Goal: Task Accomplishment & Management: Manage account settings

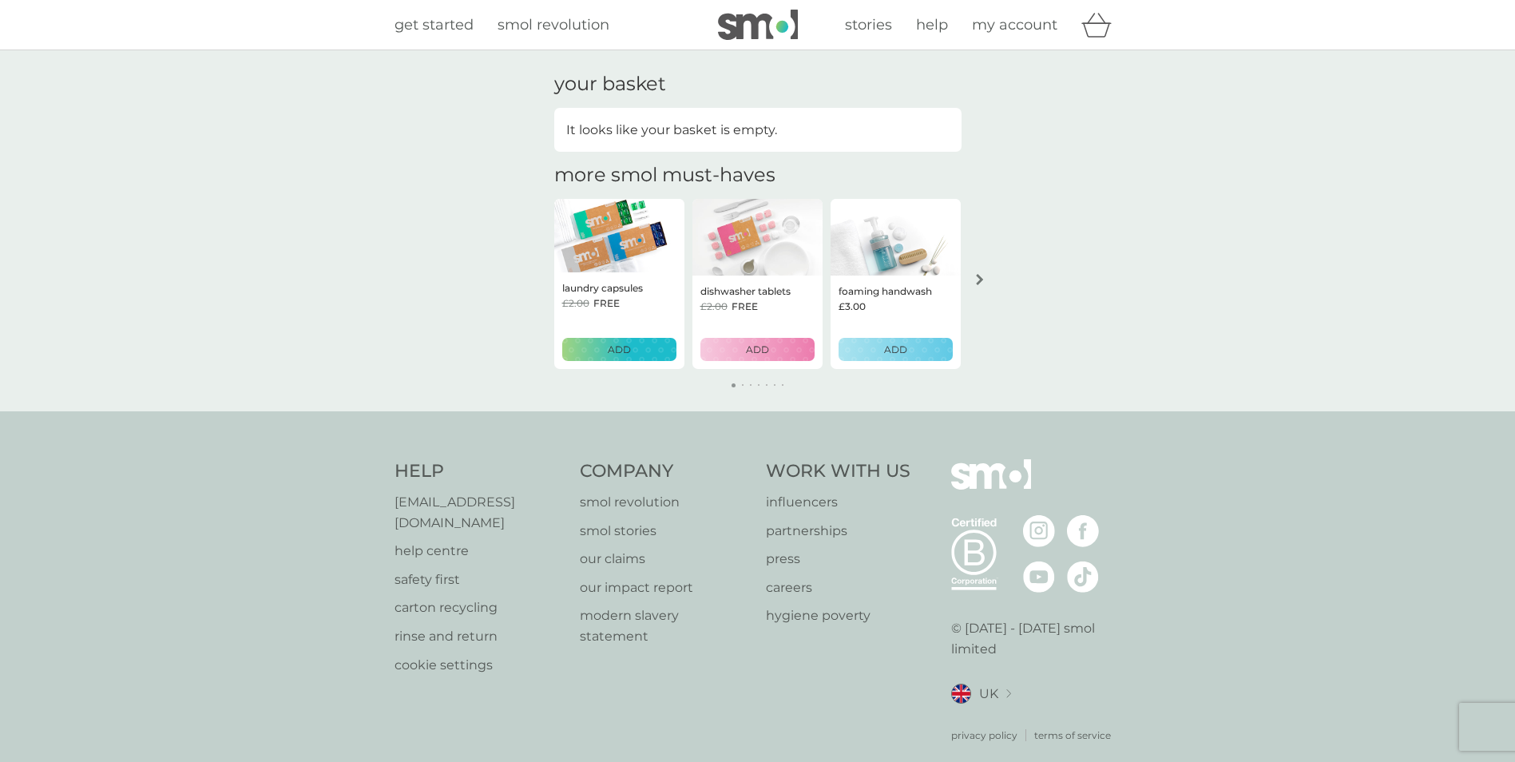
click at [1035, 26] on span "my account" at bounding box center [1014, 25] width 85 height 18
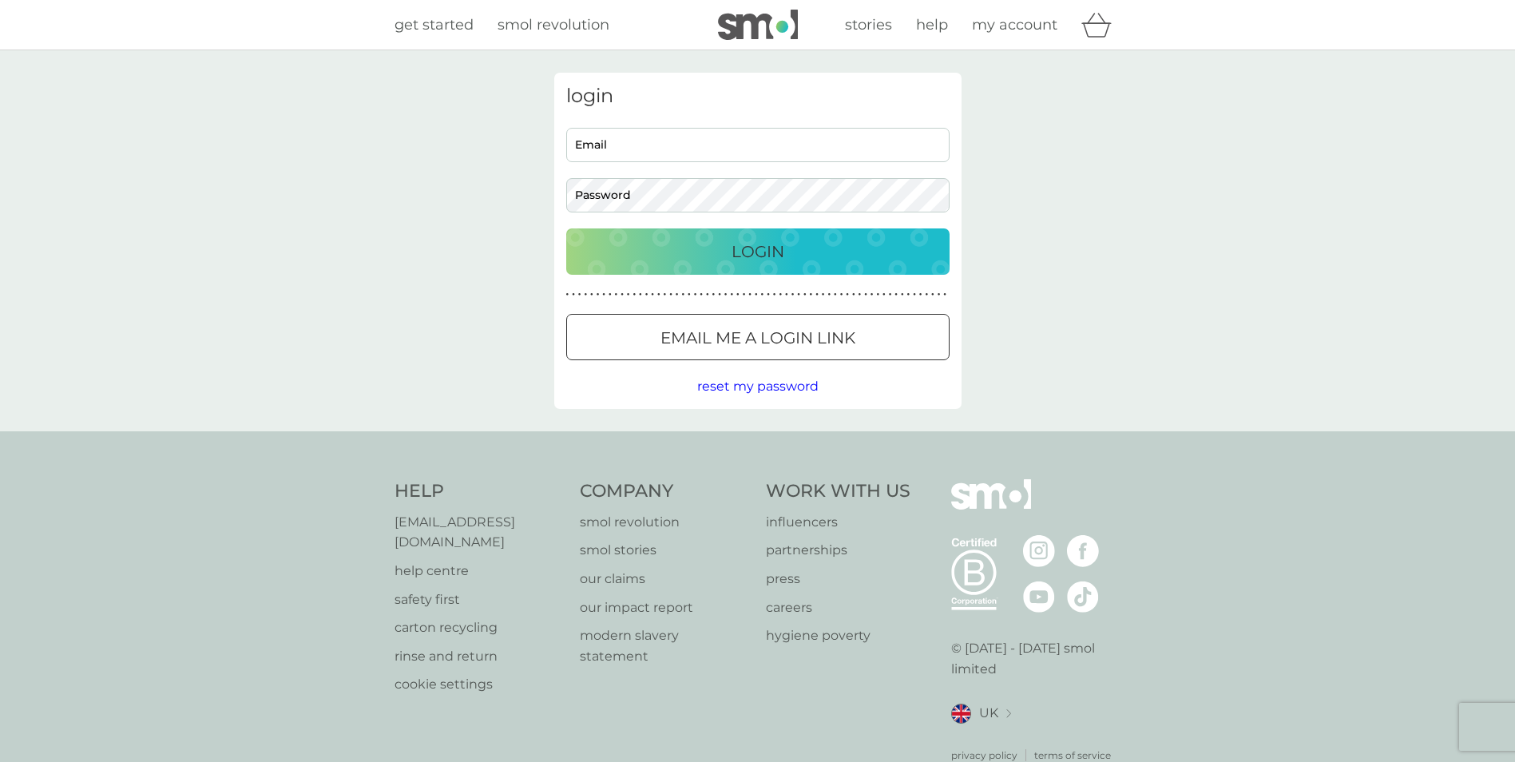
drag, startPoint x: 717, startPoint y: 154, endPoint x: 697, endPoint y: 134, distance: 28.2
click at [717, 154] on input "Email" at bounding box center [757, 145] width 383 height 34
type input "alison.mcveigh@gov.scot"
click at [566, 228] on button "Login" at bounding box center [757, 251] width 383 height 46
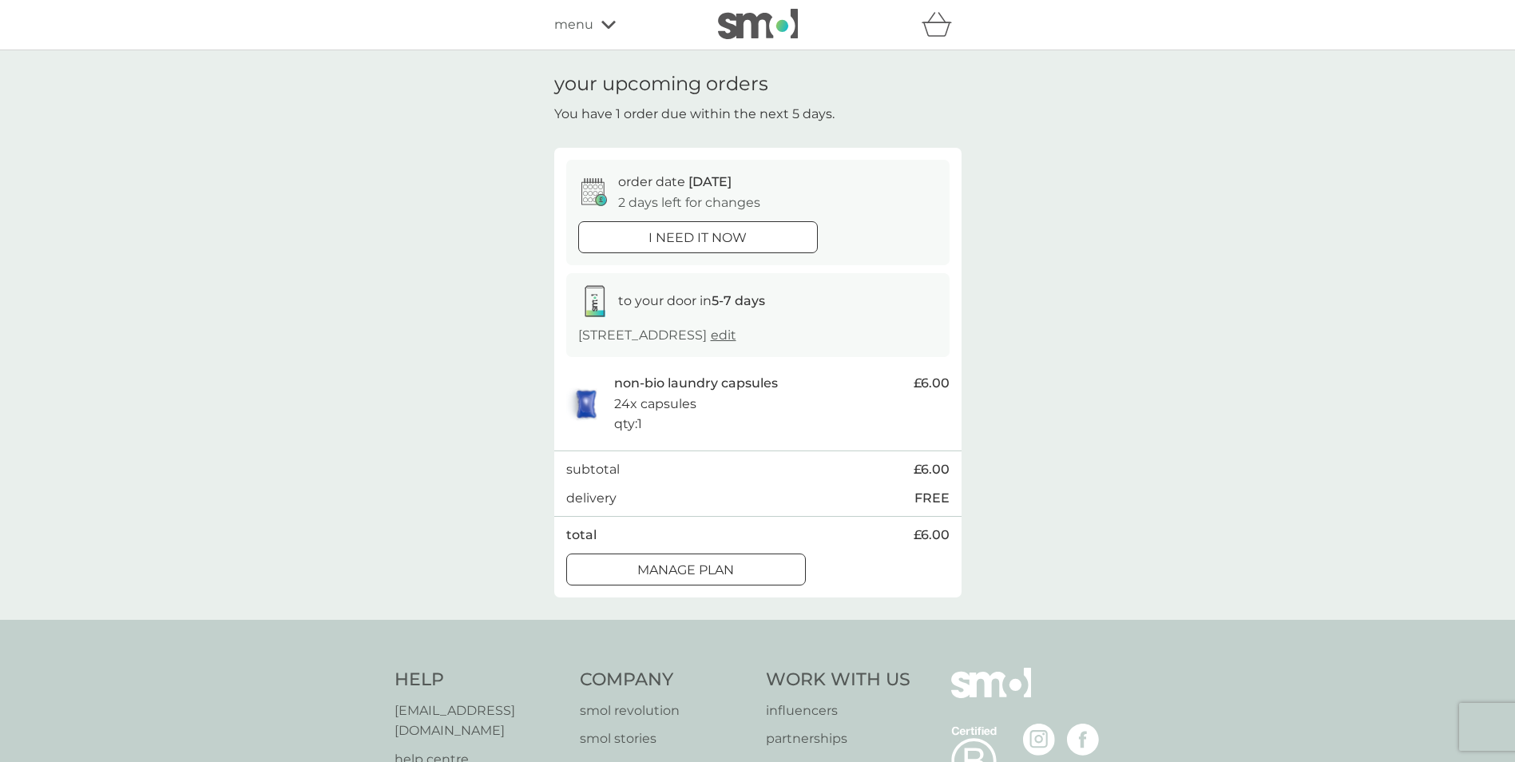
click at [678, 567] on div at bounding box center [686, 569] width 58 height 17
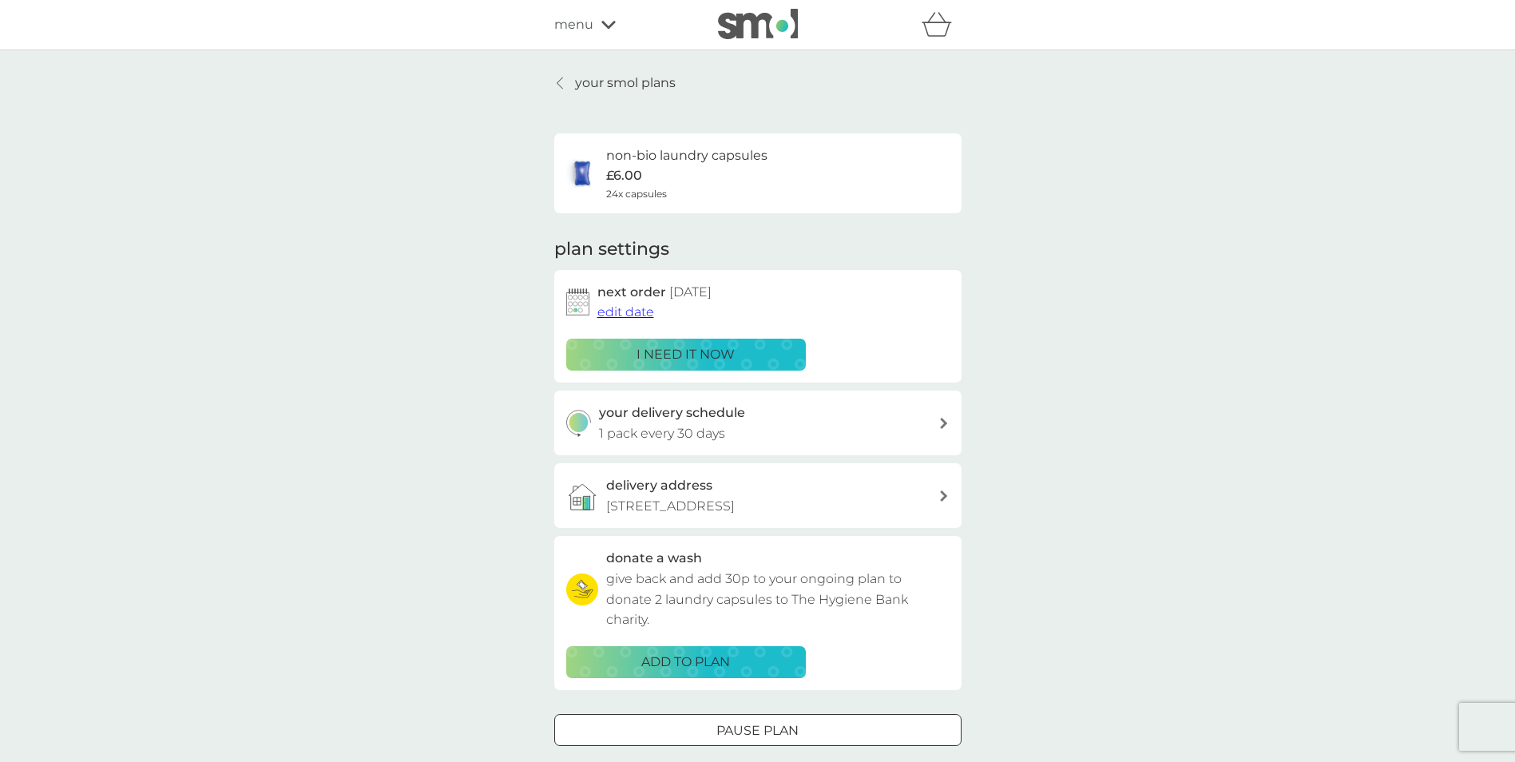
click at [743, 430] on div "your delivery schedule 1 pack every 30 days" at bounding box center [768, 423] width 339 height 41
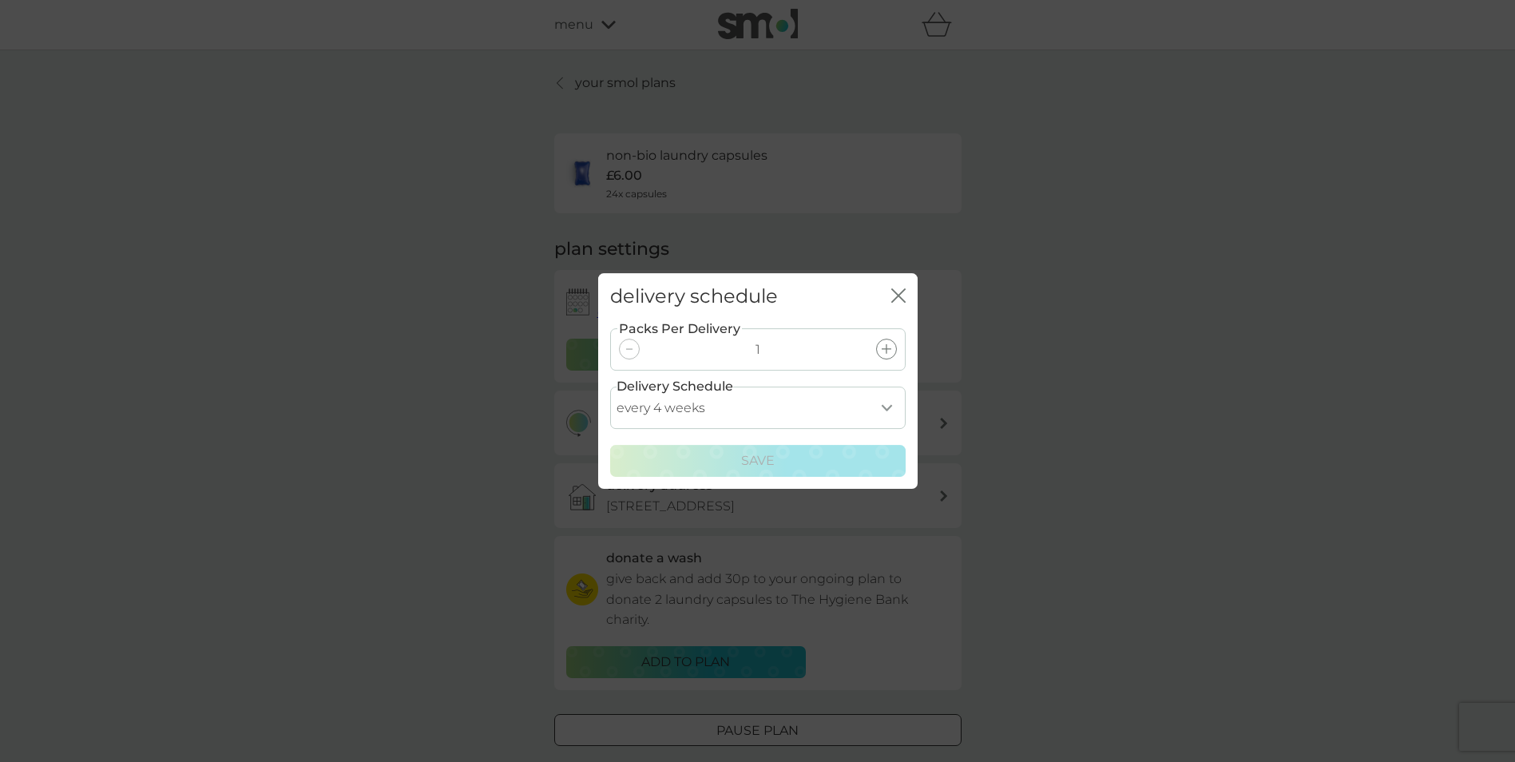
click at [749, 406] on select "every 1 week every 2 weeks every 3 weeks every 4 weeks every 5 weeks every 6 we…" at bounding box center [758, 408] width 296 height 42
select select "35"
click at [610, 387] on select "every 1 week every 2 weeks every 3 weeks every 4 weeks every 5 weeks every 6 we…" at bounding box center [758, 408] width 296 height 42
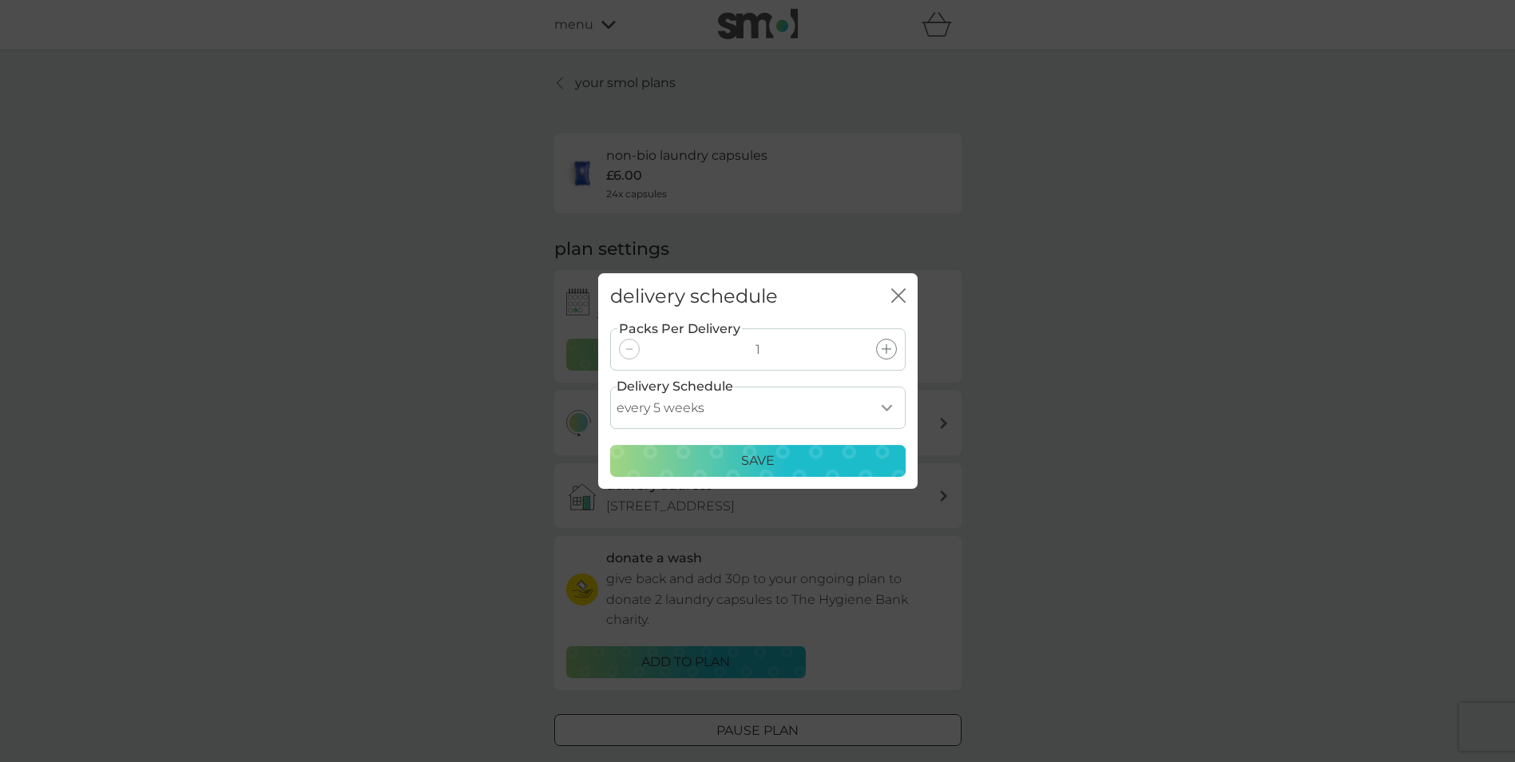
click at [805, 470] on div "Save" at bounding box center [758, 460] width 275 height 21
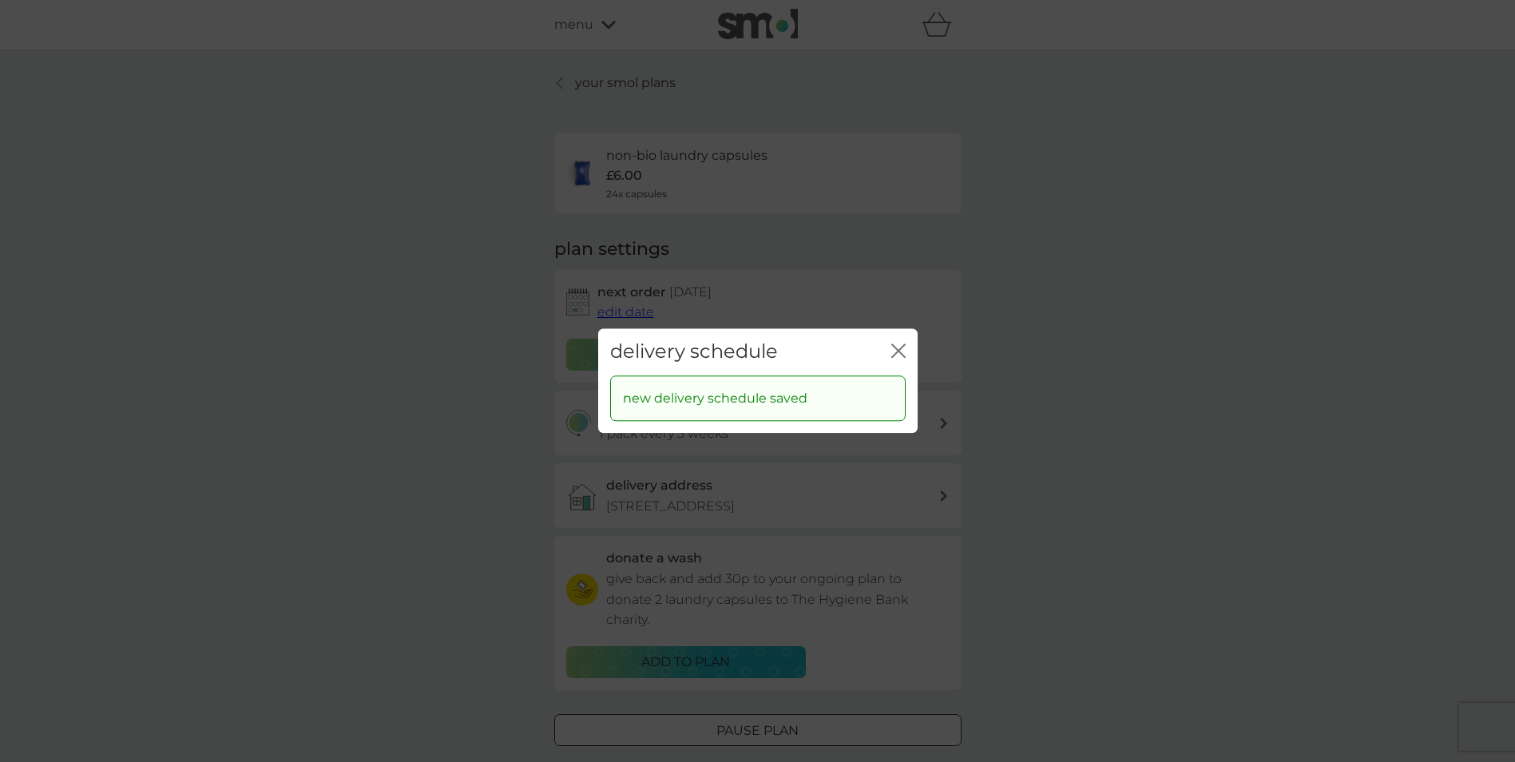
click at [893, 356] on icon "close" at bounding box center [895, 350] width 6 height 13
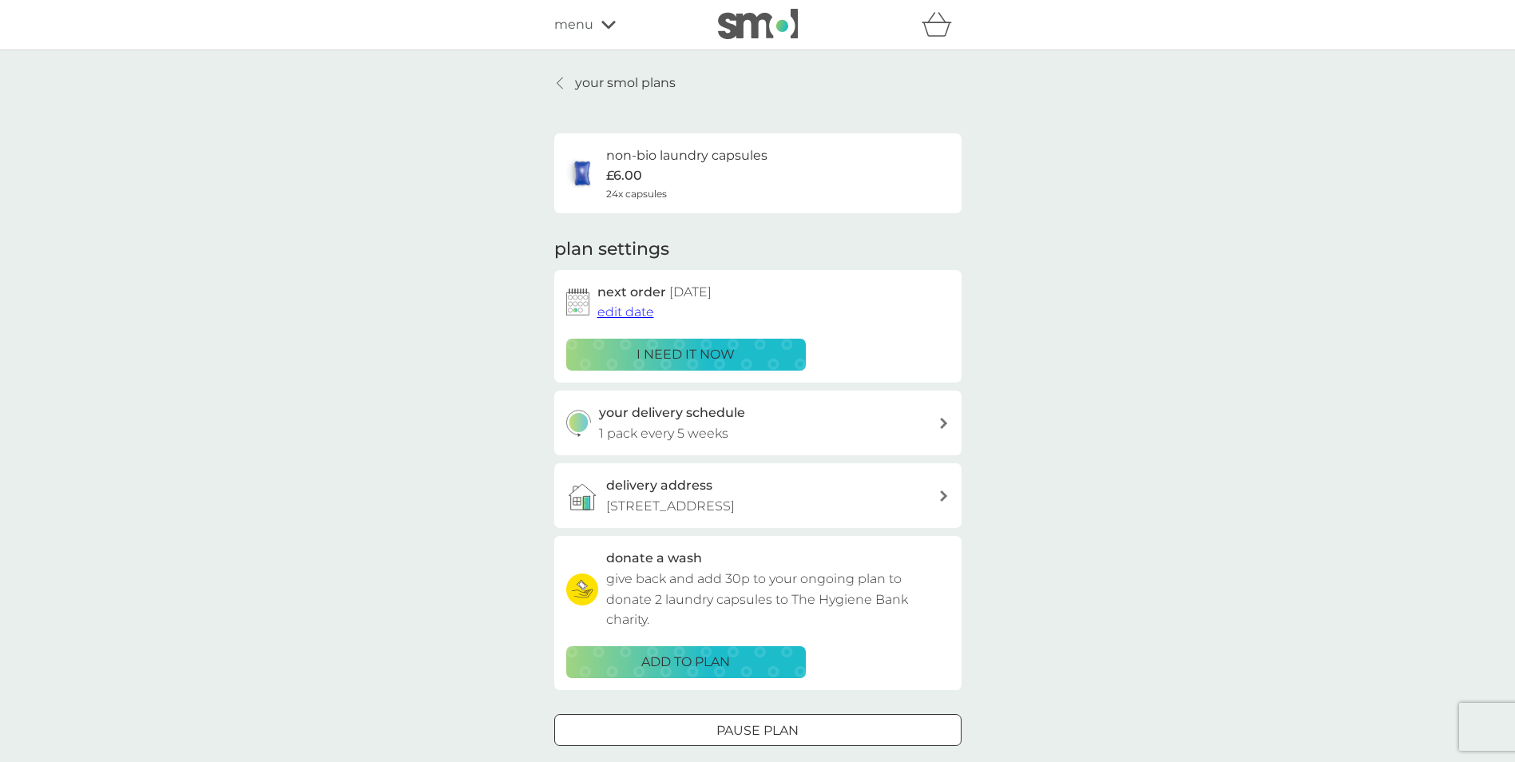
click at [617, 308] on span "edit date" at bounding box center [625, 311] width 57 height 15
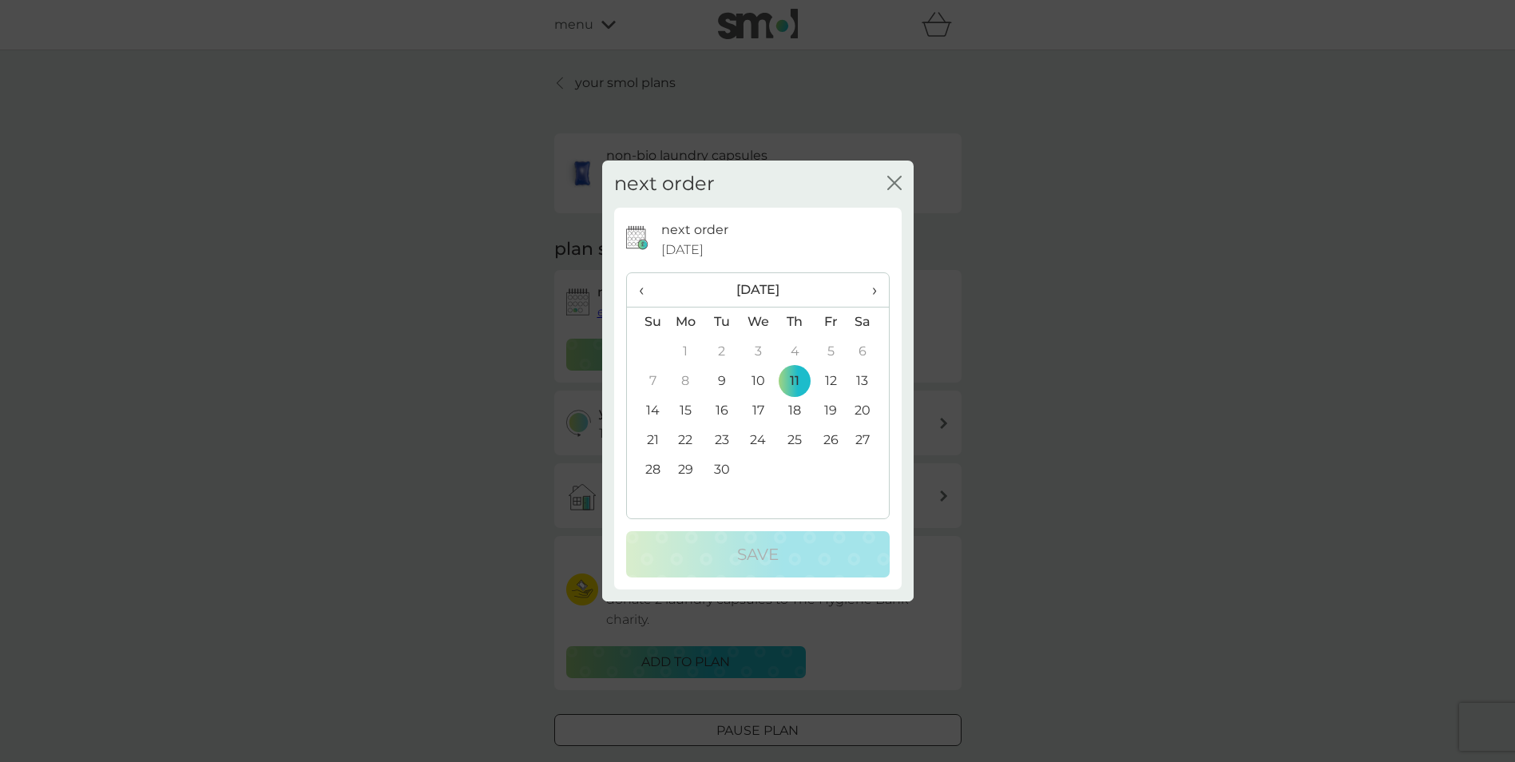
click at [877, 292] on th "›" at bounding box center [868, 290] width 40 height 34
click at [683, 379] on td "6" at bounding box center [686, 382] width 37 height 30
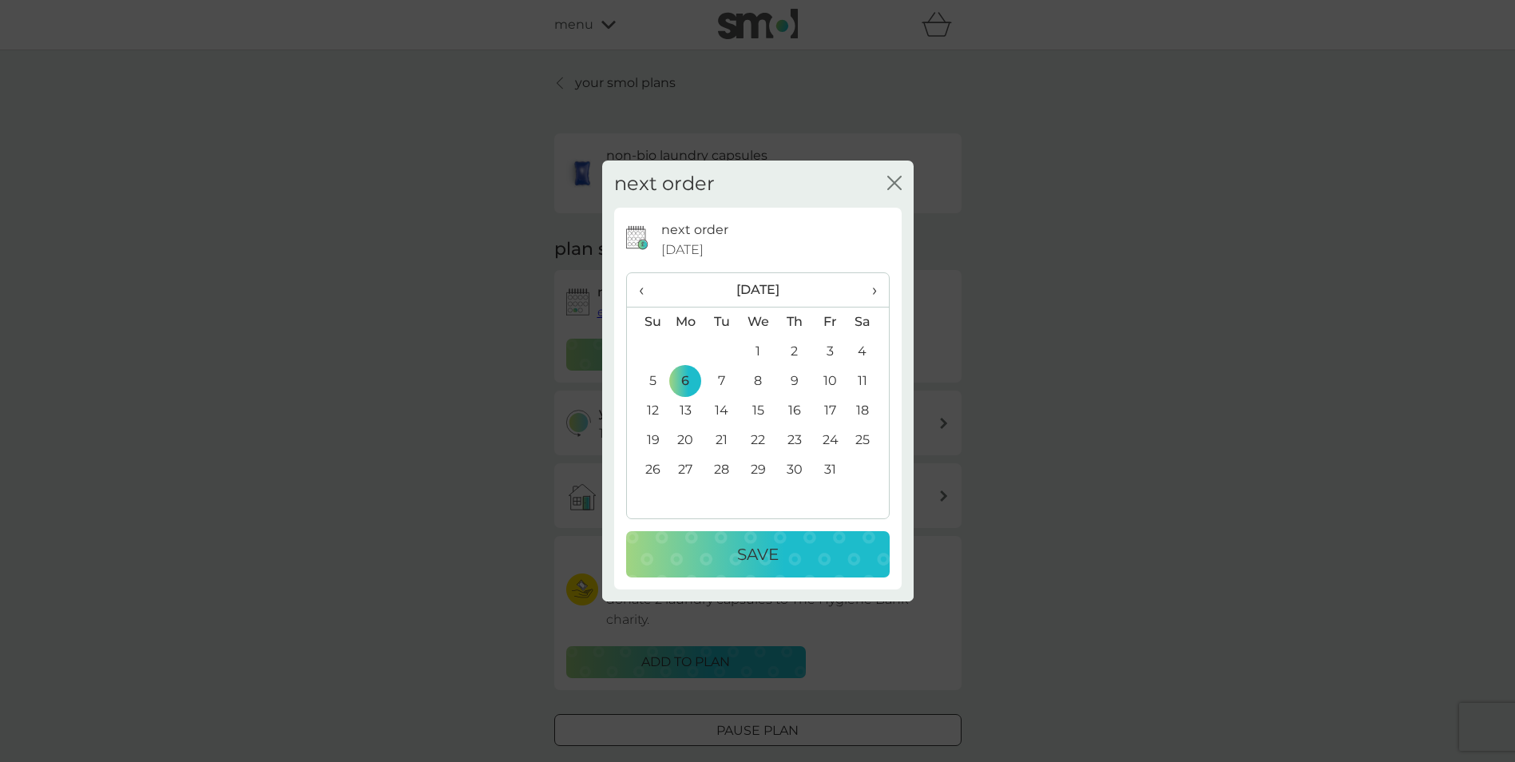
click at [745, 546] on p "Save" at bounding box center [758, 555] width 42 height 26
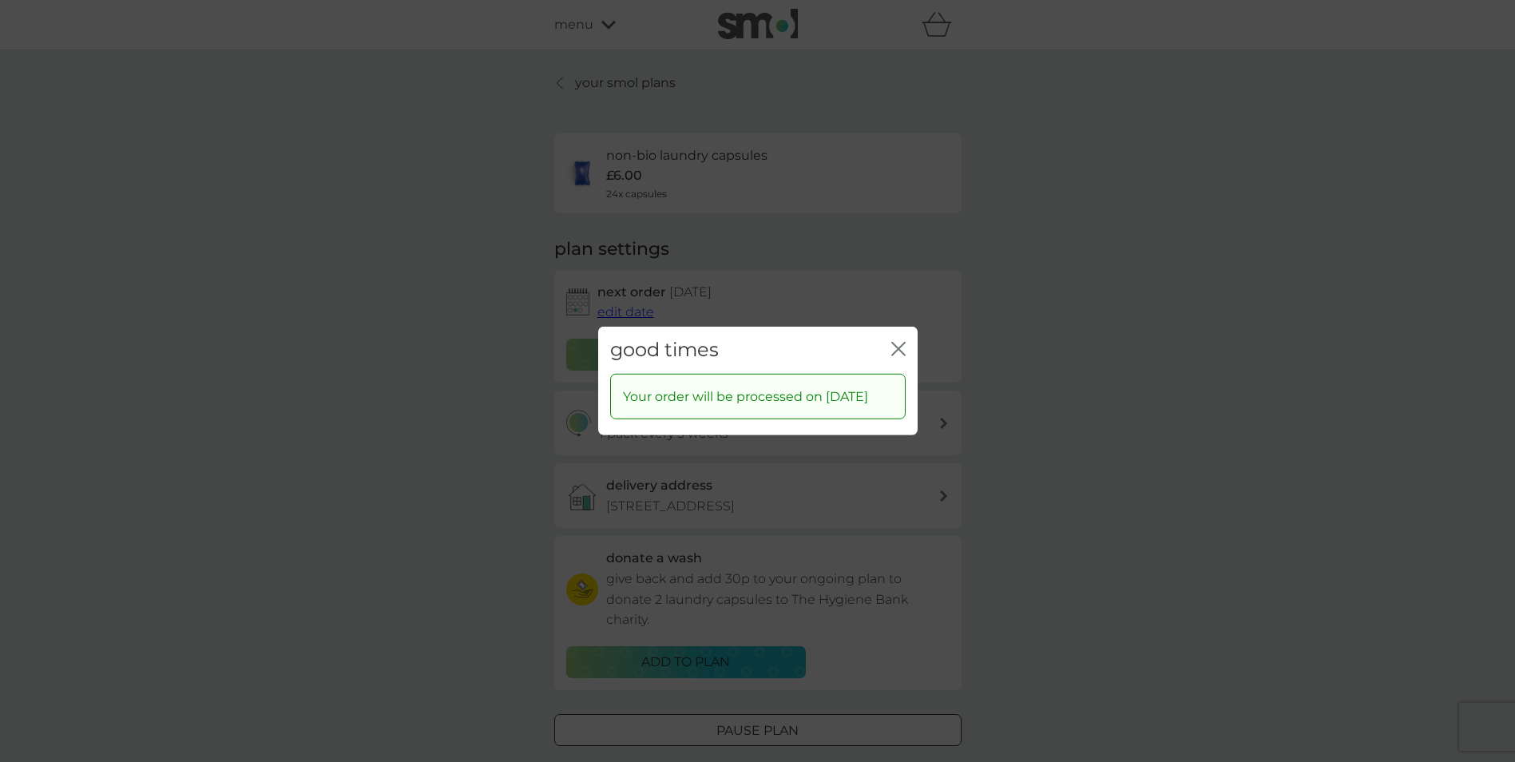
click at [897, 343] on icon "close" at bounding box center [895, 349] width 6 height 13
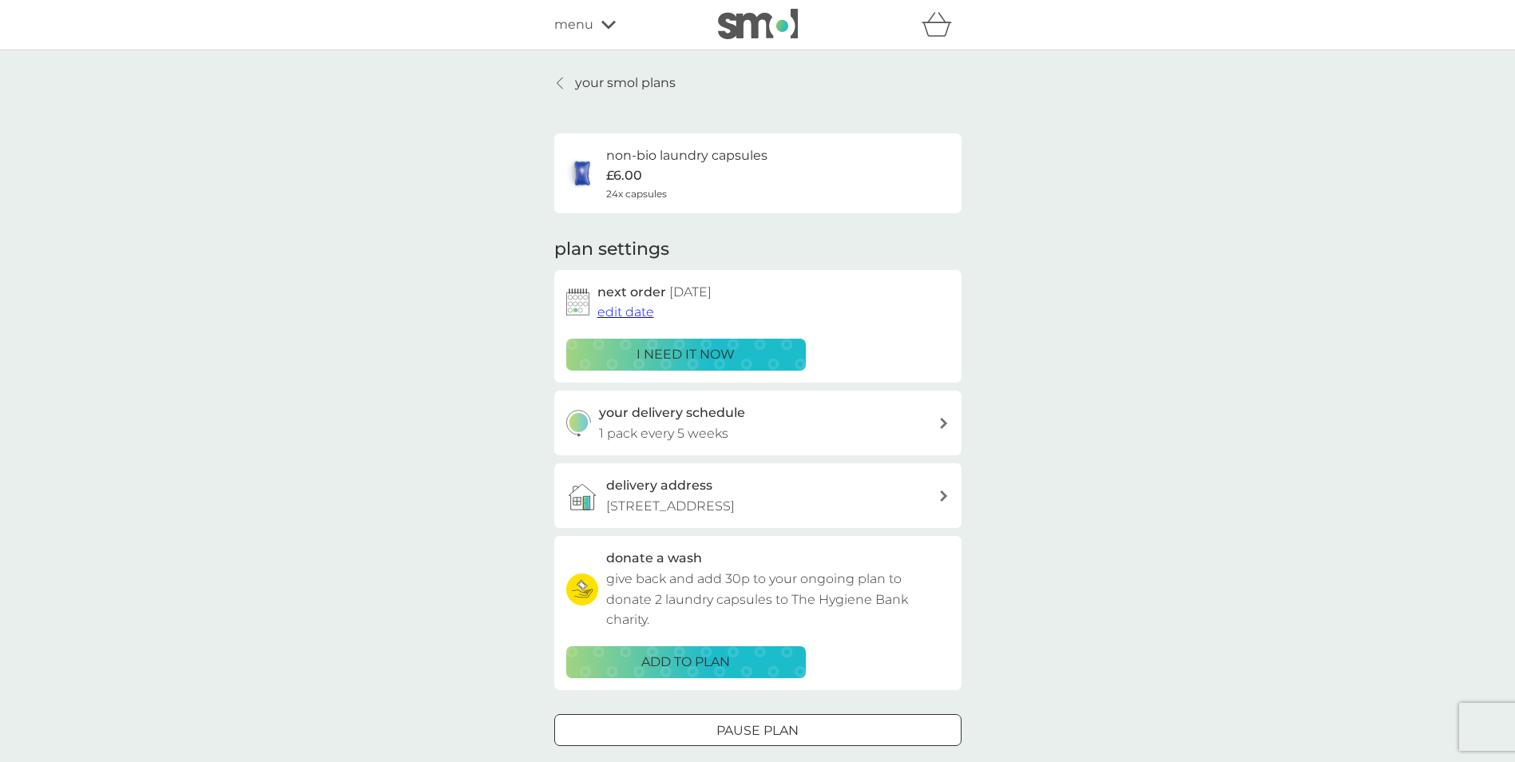
click at [629, 308] on span "edit date" at bounding box center [625, 311] width 57 height 15
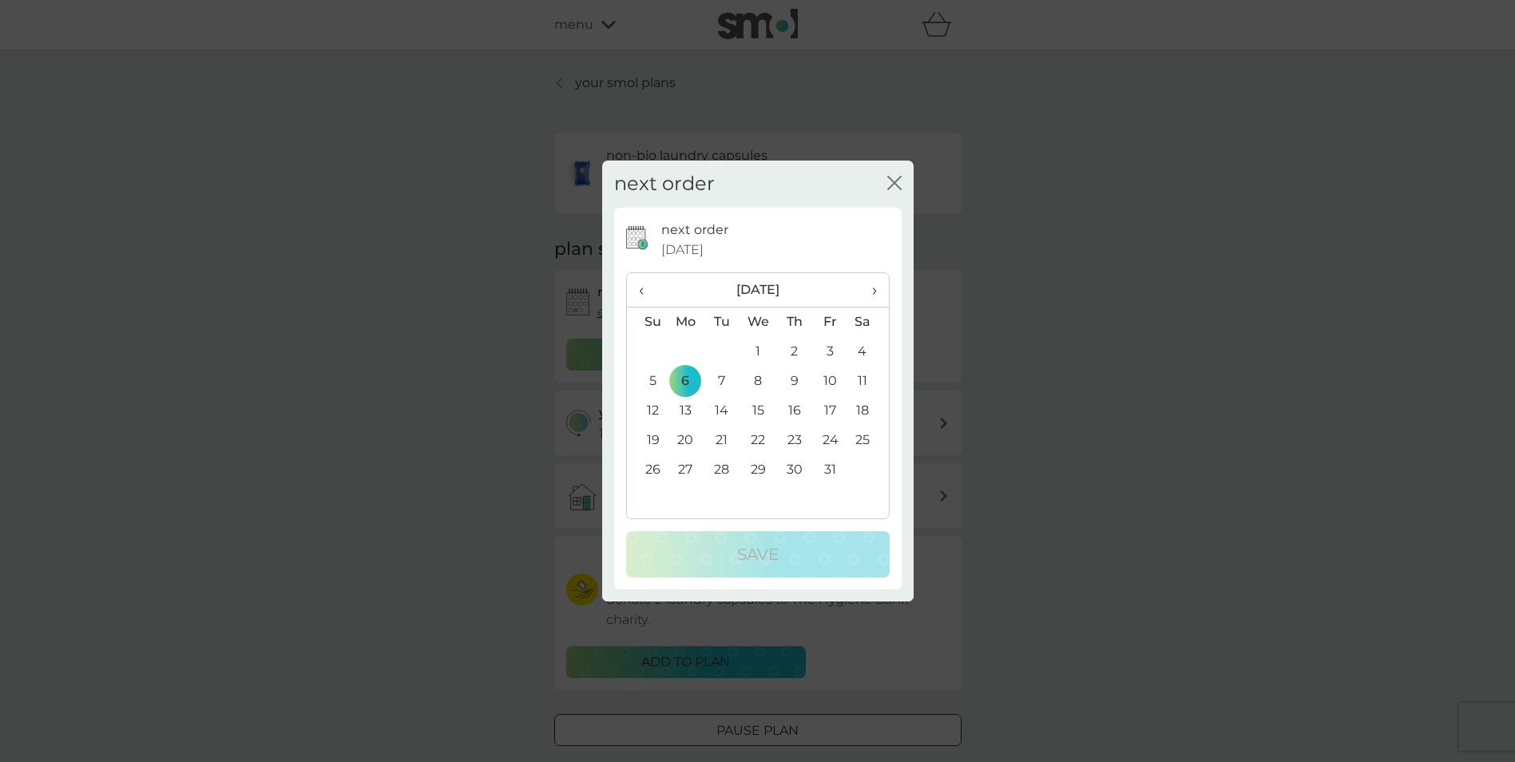
click at [795, 380] on td "9" at bounding box center [794, 382] width 36 height 30
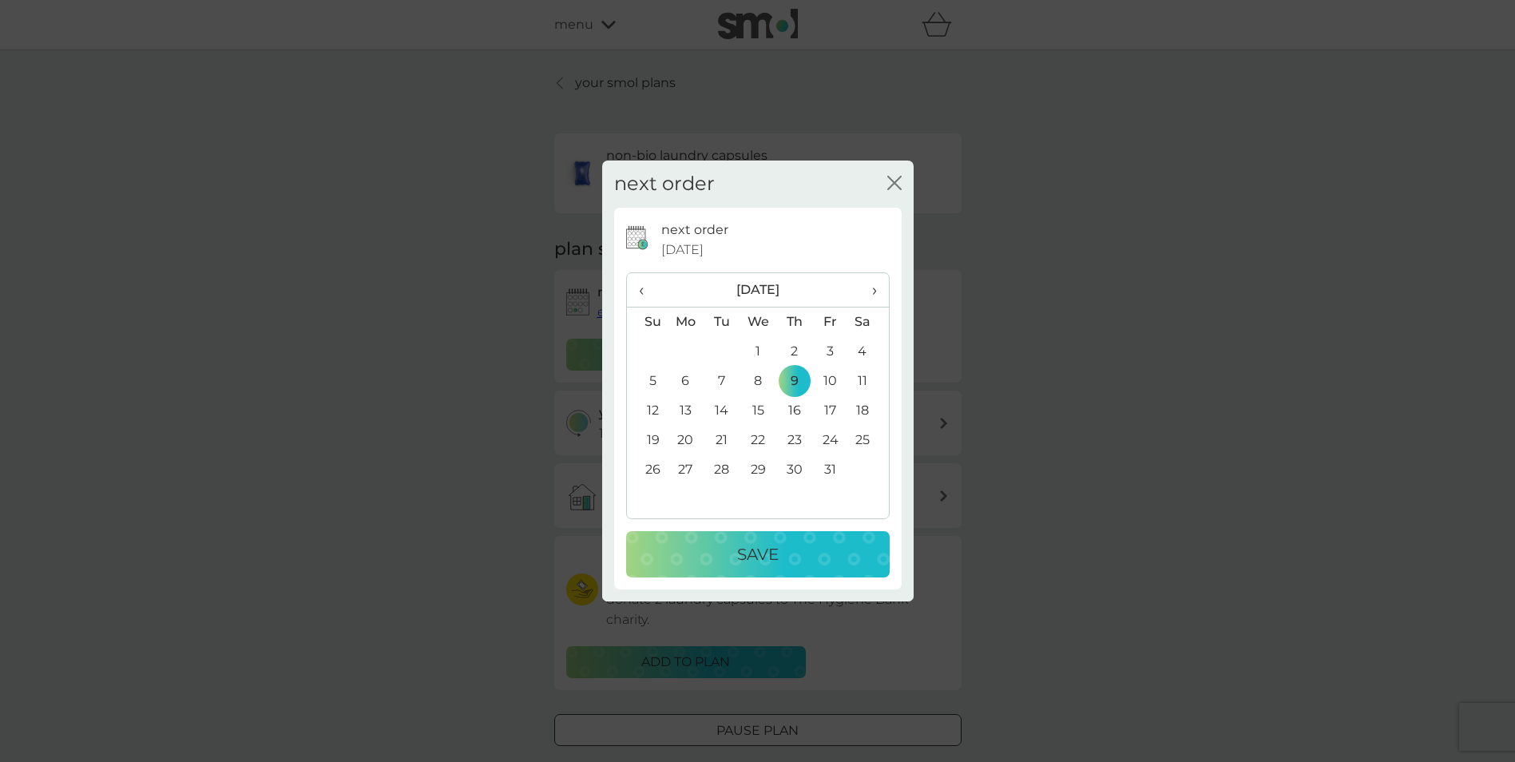
click at [798, 551] on div "Save" at bounding box center [758, 555] width 232 height 26
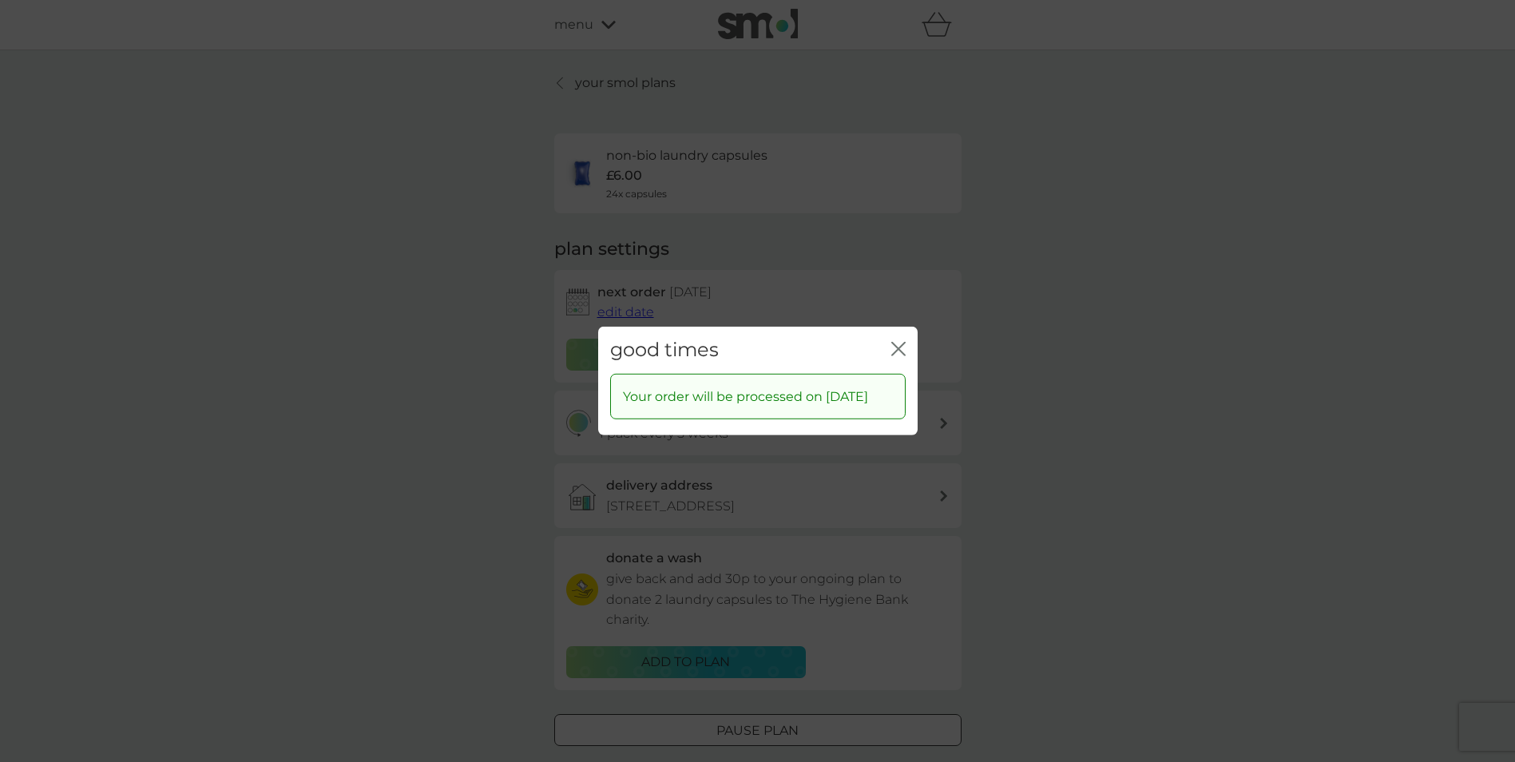
click at [900, 342] on icon "close" at bounding box center [898, 349] width 14 height 14
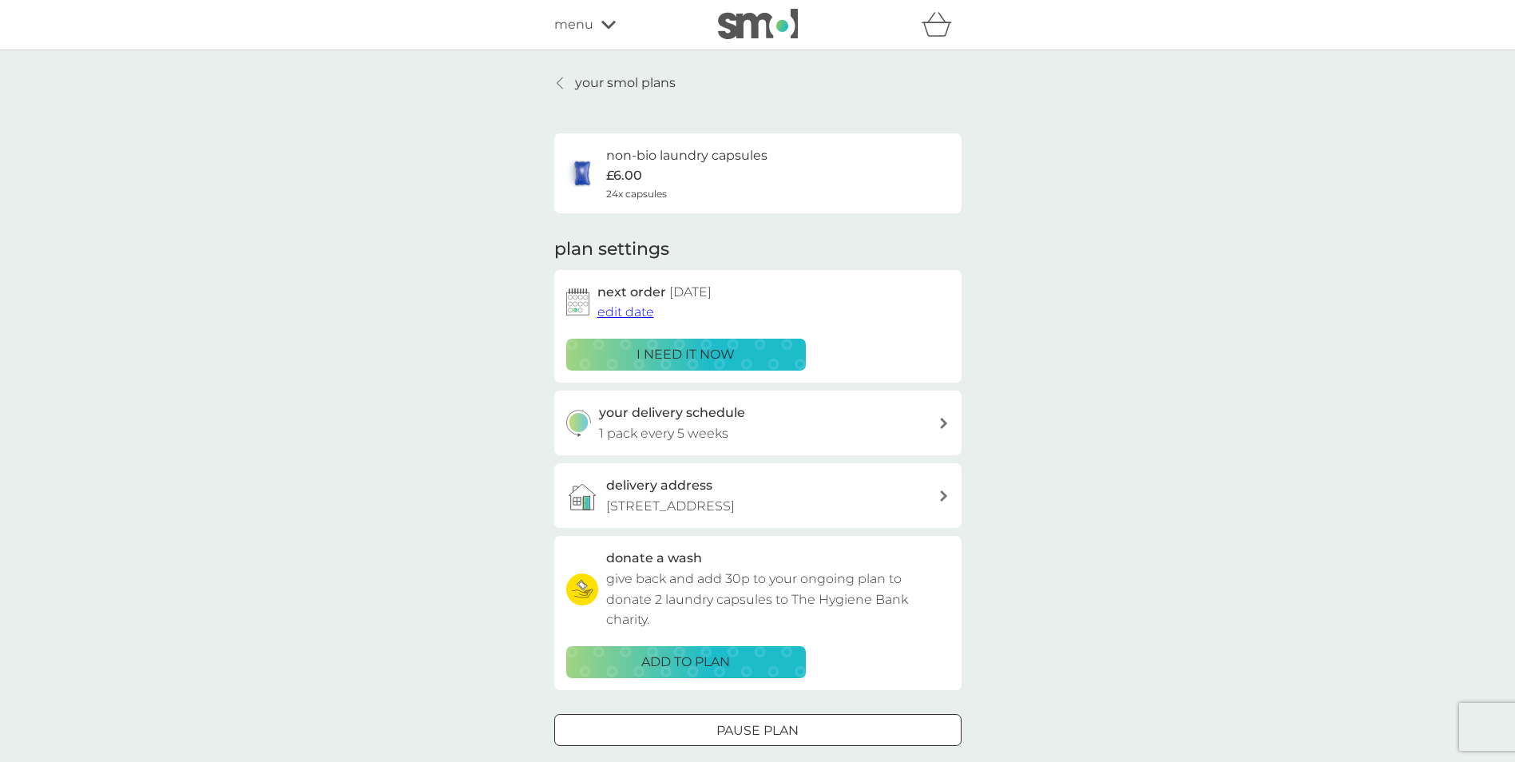
click at [557, 85] on icon at bounding box center [560, 83] width 6 height 13
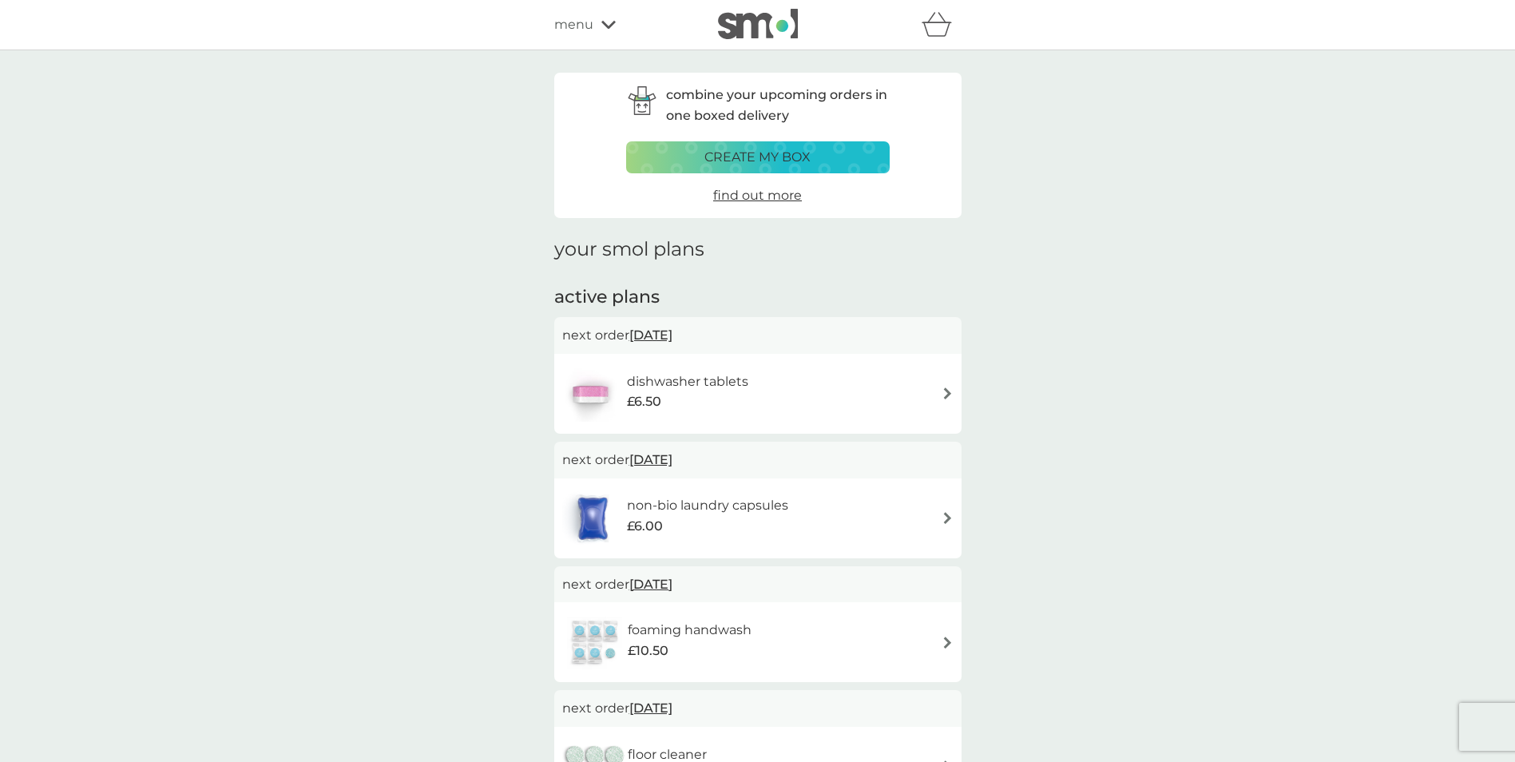
click at [673, 331] on span "[DATE]" at bounding box center [650, 334] width 43 height 31
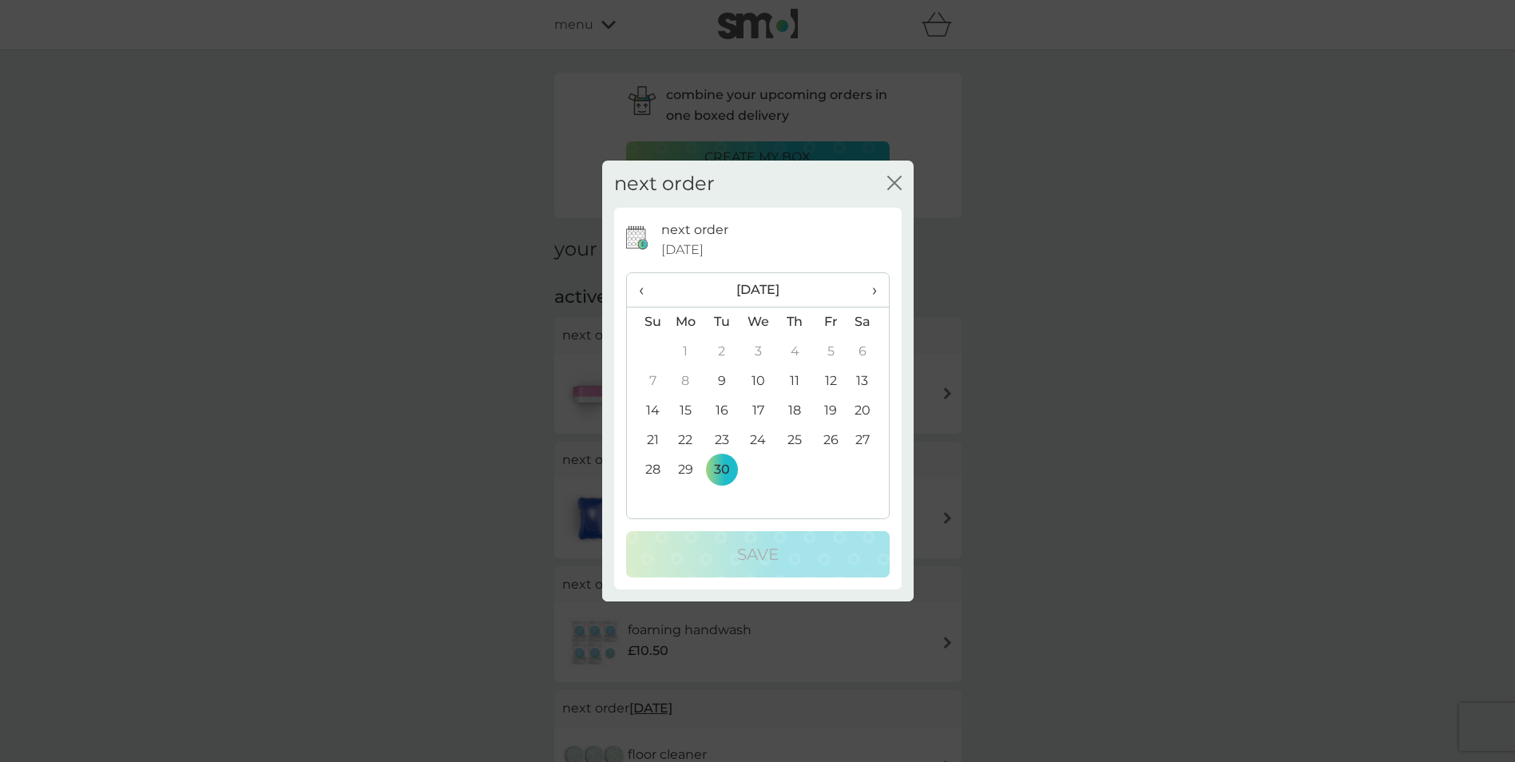
click at [871, 290] on span "›" at bounding box center [868, 290] width 16 height 34
click at [655, 440] on td "19" at bounding box center [647, 441] width 41 height 30
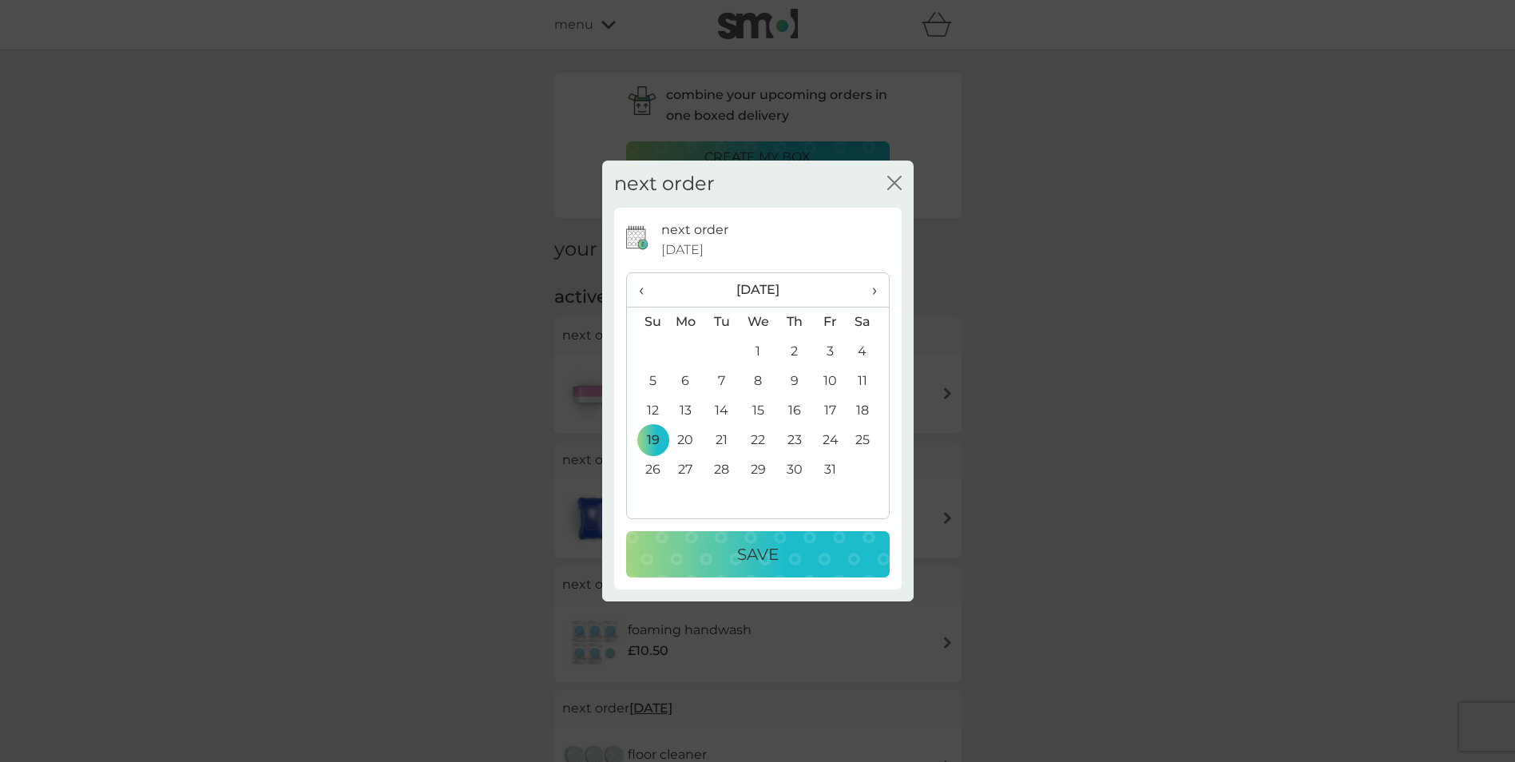
click at [764, 562] on p "Save" at bounding box center [758, 555] width 42 height 26
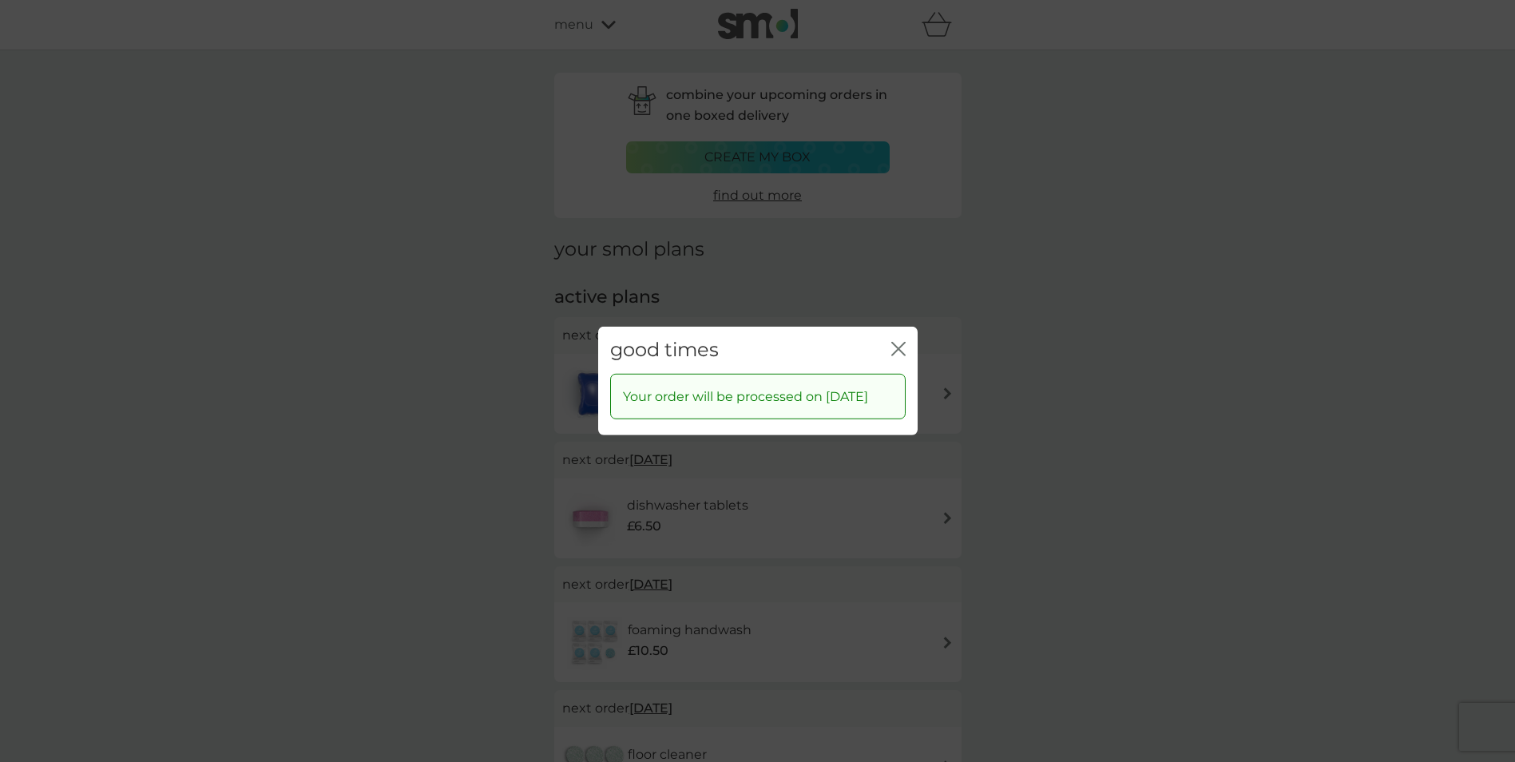
click at [900, 342] on icon "close" at bounding box center [898, 349] width 14 height 14
